Goal: Task Accomplishment & Management: Use online tool/utility

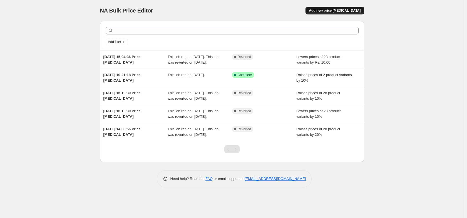
click at [335, 10] on span "Add new price [MEDICAL_DATA]" at bounding box center [335, 10] width 52 height 4
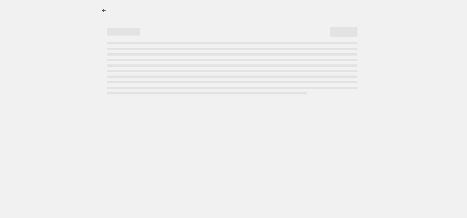
select select "percentage"
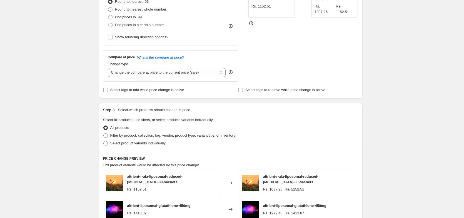
scroll to position [200, 0]
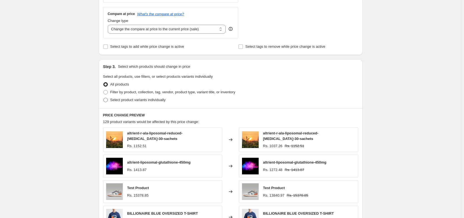
click at [108, 101] on span at bounding box center [105, 100] width 4 height 4
click at [104, 98] on input "Select product variants individually" at bounding box center [103, 98] width 0 height 0
radio input "true"
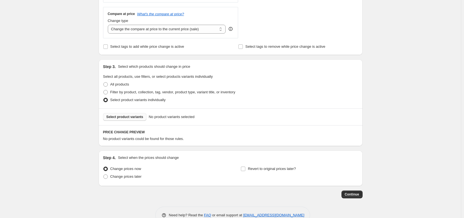
click at [133, 118] on span "Select product variants" at bounding box center [125, 117] width 37 height 4
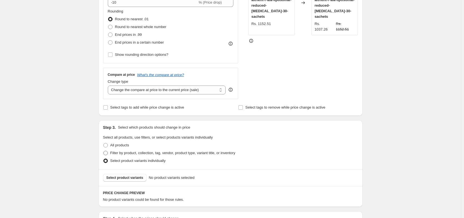
scroll to position [167, 0]
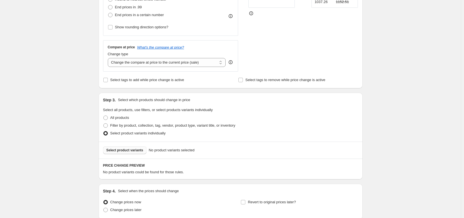
click at [130, 150] on span "Select product variants" at bounding box center [125, 150] width 37 height 4
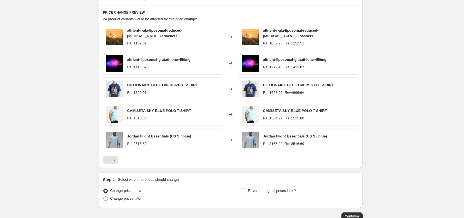
scroll to position [356, 0]
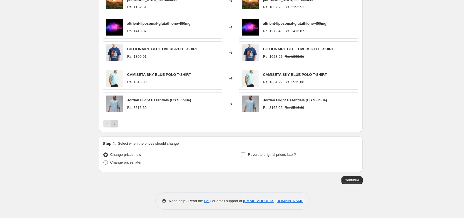
click at [115, 123] on icon "Next" at bounding box center [115, 124] width 6 height 6
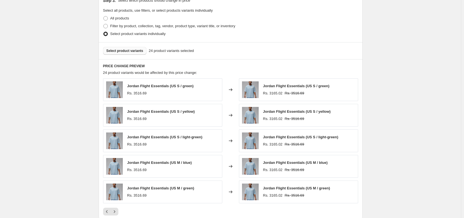
scroll to position [355, 0]
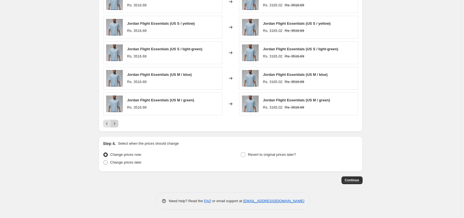
click at [117, 127] on button "Next" at bounding box center [115, 124] width 8 height 8
click at [117, 124] on icon "Next" at bounding box center [115, 124] width 6 height 6
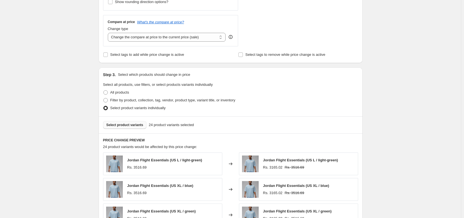
scroll to position [188, 0]
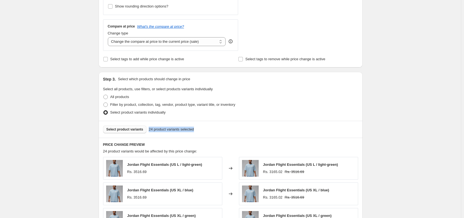
drag, startPoint x: 150, startPoint y: 129, endPoint x: 216, endPoint y: 130, distance: 66.2
click at [216, 130] on div "Select product variants 24 product variants selected" at bounding box center [230, 130] width 255 height 8
click at [202, 128] on div "Select product variants 24 product variants selected" at bounding box center [230, 130] width 255 height 8
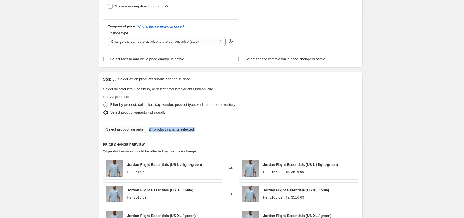
click at [238, 130] on div "Select product variants 24 product variants selected" at bounding box center [230, 130] width 255 height 8
click at [107, 106] on span at bounding box center [105, 105] width 4 height 4
click at [104, 103] on input "Filter by product, collection, tag, vendor, product type, variant title, or inv…" at bounding box center [103, 103] width 0 height 0
radio input "true"
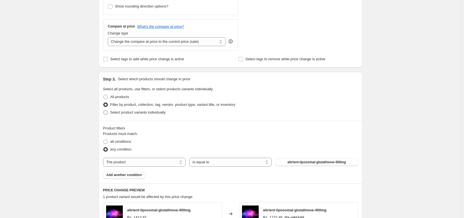
click at [108, 113] on span at bounding box center [105, 112] width 4 height 4
click at [104, 111] on input "Select product variants individually" at bounding box center [103, 110] width 0 height 0
radio input "true"
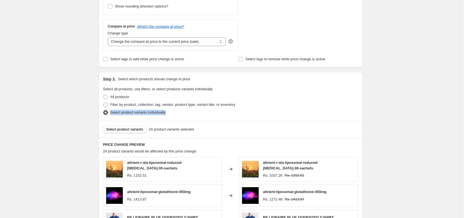
drag, startPoint x: 111, startPoint y: 113, endPoint x: 188, endPoint y: 118, distance: 77.4
click at [188, 118] on div "Step 3. Select which products should change in price Select all products, use f…" at bounding box center [231, 96] width 264 height 49
click at [188, 116] on div "Select product variants individually" at bounding box center [230, 113] width 255 height 8
click at [187, 116] on div "Select product variants individually" at bounding box center [230, 113] width 255 height 8
click at [252, 103] on div "Filter by product, collection, tag, vendor, product type, variant title, or inv…" at bounding box center [230, 105] width 255 height 8
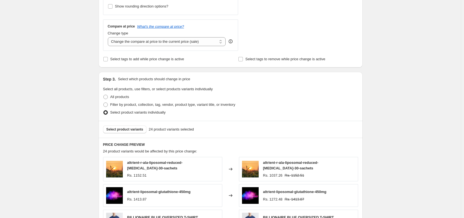
click at [252, 103] on div "Filter by product, collection, tag, vendor, product type, variant title, or inv…" at bounding box center [230, 105] width 255 height 8
click at [261, 94] on div "All products" at bounding box center [230, 97] width 255 height 8
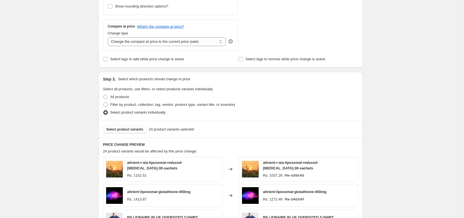
click at [262, 86] on div "Step 3. Select which products should change in price Select all products, use f…" at bounding box center [231, 96] width 264 height 49
click at [285, 83] on div "Step 3. Select which products should change in price Select all products, use f…" at bounding box center [231, 96] width 264 height 49
drag, startPoint x: 121, startPoint y: 78, endPoint x: 214, endPoint y: 81, distance: 92.9
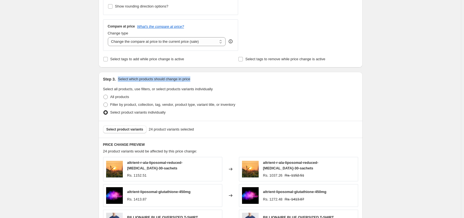
click at [214, 81] on div "Step 3. Select which products should change in price" at bounding box center [230, 79] width 255 height 6
click at [206, 81] on div "Step 3. Select which products should change in price" at bounding box center [230, 79] width 255 height 6
click at [247, 84] on div "Step 3. Select which products should change in price Select all products, use f…" at bounding box center [231, 96] width 264 height 49
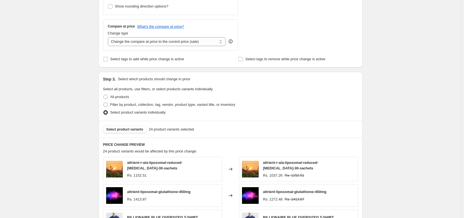
click at [309, 90] on fieldset "Select all products, use filters, or select products variants individually All …" at bounding box center [230, 101] width 255 height 30
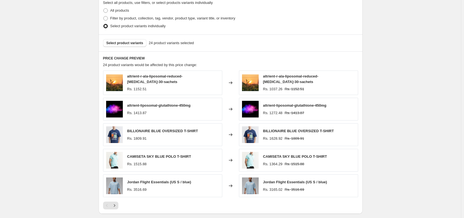
scroll to position [323, 0]
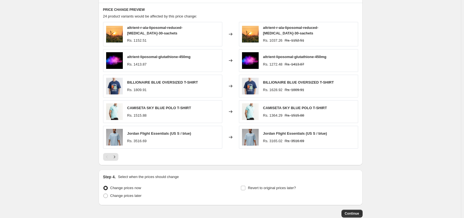
click at [109, 158] on div "Pagination" at bounding box center [107, 157] width 8 height 8
click at [135, 158] on div at bounding box center [230, 157] width 255 height 8
drag, startPoint x: 164, startPoint y: 144, endPoint x: 170, endPoint y: 147, distance: 7.2
click at [170, 147] on div "Jordan Flight Essentials (US S / blue) Rs. 3516.69" at bounding box center [162, 137] width 119 height 23
click at [158, 141] on div "Rs. 3516.69" at bounding box center [159, 141] width 64 height 6
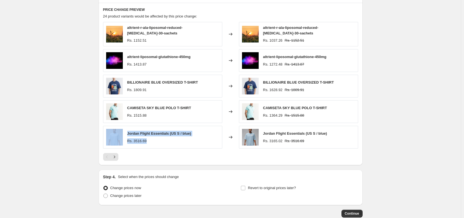
drag, startPoint x: 153, startPoint y: 142, endPoint x: 111, endPoint y: 130, distance: 43.9
click at [111, 130] on div "Jordan Flight Essentials (US S / blue) Rs. 3516.69" at bounding box center [162, 137] width 119 height 23
click at [180, 146] on div "Jordan Flight Essentials (US S / blue) Rs. 3516.69" at bounding box center [162, 137] width 119 height 23
drag, startPoint x: 227, startPoint y: 138, endPoint x: 240, endPoint y: 139, distance: 13.1
click at [239, 139] on div "Changed to" at bounding box center [230, 137] width 17 height 23
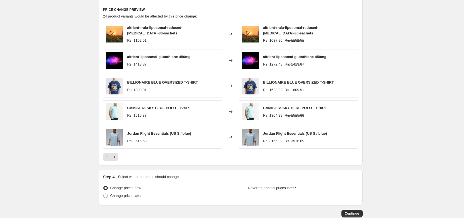
click at [235, 138] on div "Changed to" at bounding box center [230, 137] width 17 height 23
click at [233, 138] on icon at bounding box center [231, 138] width 6 height 6
click at [238, 155] on div at bounding box center [230, 157] width 255 height 8
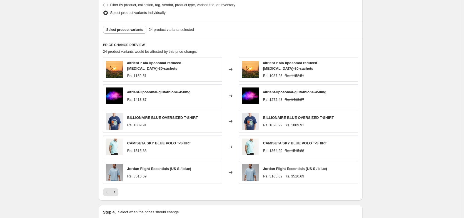
scroll to position [256, 0]
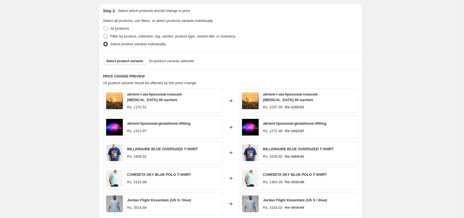
click at [186, 154] on div "Rs. 1809.91" at bounding box center [162, 157] width 71 height 6
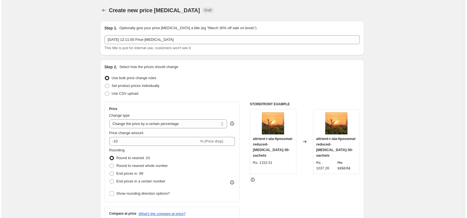
scroll to position [0, 0]
click at [110, 86] on label "Set product prices individually" at bounding box center [130, 86] width 55 height 8
click at [104, 84] on input "Set product prices individually" at bounding box center [103, 84] width 0 height 0
radio input "true"
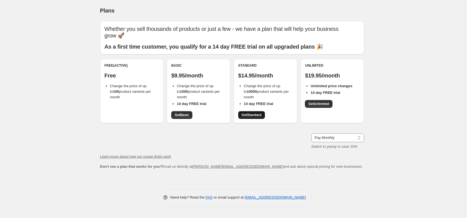
click at [252, 116] on span "Get Standard" at bounding box center [252, 115] width 20 height 4
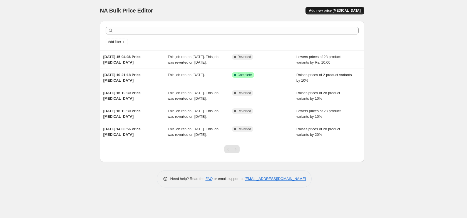
click at [345, 9] on span "Add new price [MEDICAL_DATA]" at bounding box center [335, 10] width 52 height 4
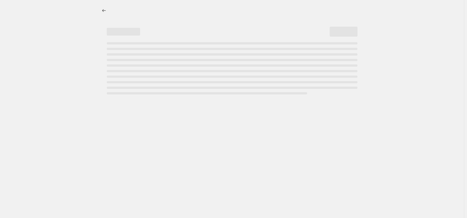
select select "percentage"
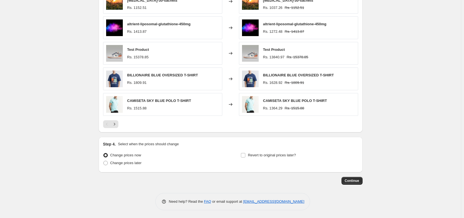
scroll to position [339, 0]
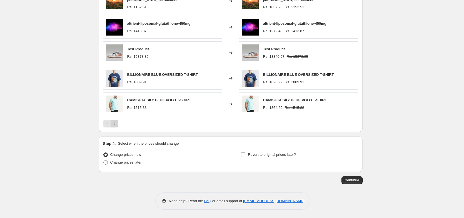
click at [115, 125] on icon "Next" at bounding box center [114, 124] width 1 height 3
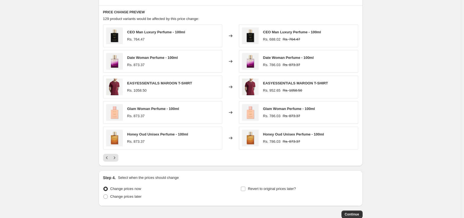
scroll to position [304, 0]
click at [115, 158] on icon "Next" at bounding box center [114, 157] width 1 height 3
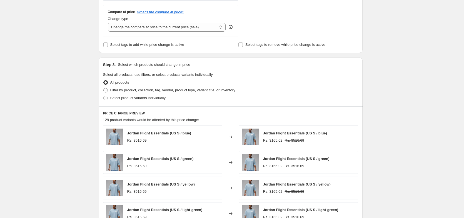
scroll to position [234, 0]
